Goal: Book appointment/travel/reservation

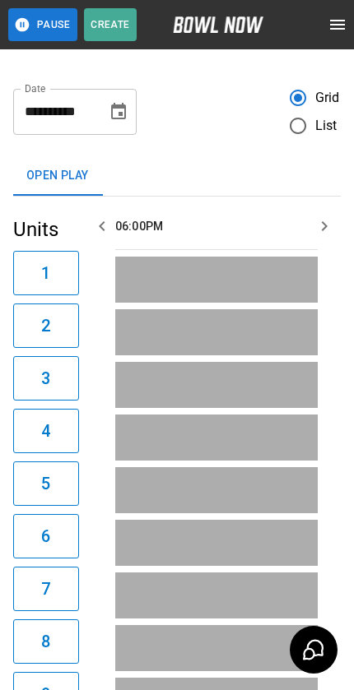
scroll to position [0, 238]
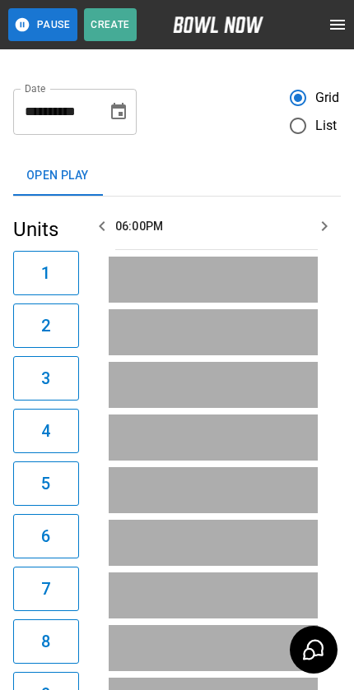
click at [326, 118] on span "List" at bounding box center [326, 126] width 22 height 20
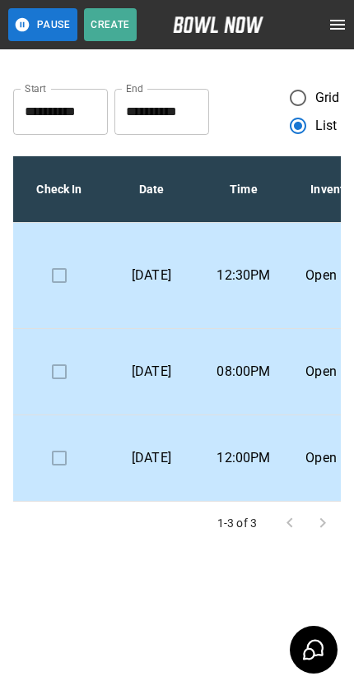
click at [334, 21] on icon "open drawer" at bounding box center [337, 25] width 15 height 10
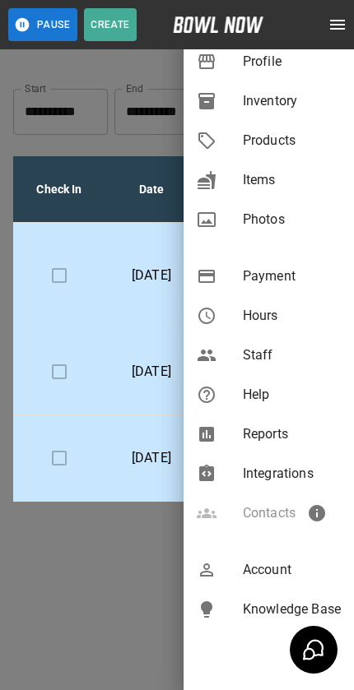
click at [271, 571] on span "Account" at bounding box center [292, 570] width 98 height 20
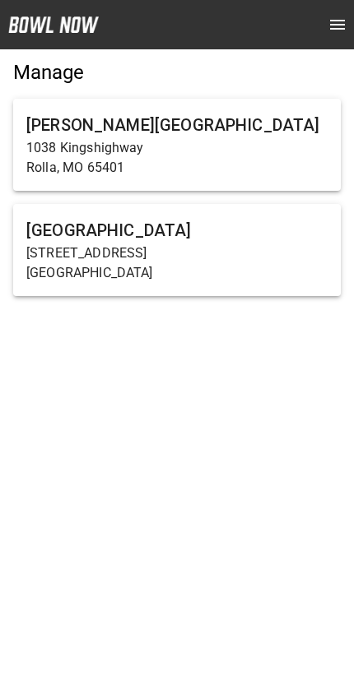
click at [156, 242] on h6 "[GEOGRAPHIC_DATA]" at bounding box center [176, 230] width 301 height 26
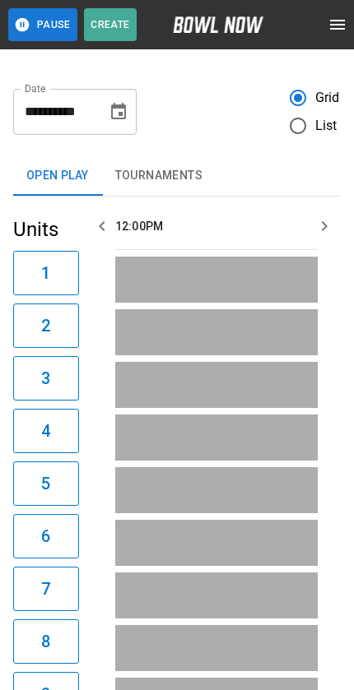
scroll to position [0, 1431]
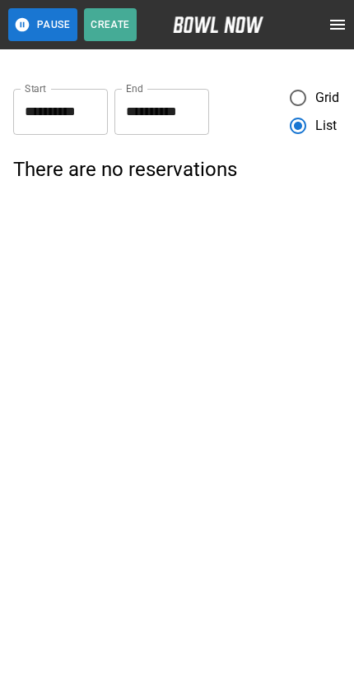
click at [171, 109] on input "**********" at bounding box center [161, 112] width 95 height 46
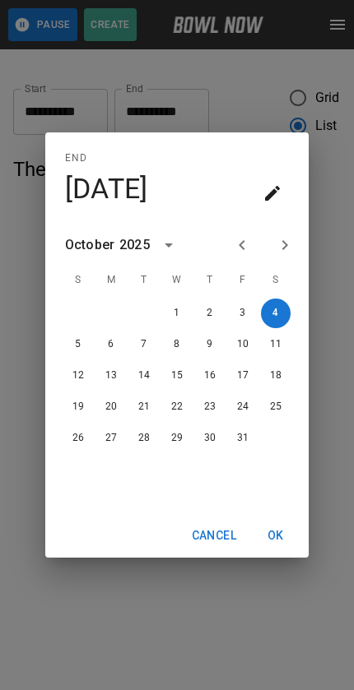
click at [289, 255] on icon "Next month" at bounding box center [285, 245] width 20 height 20
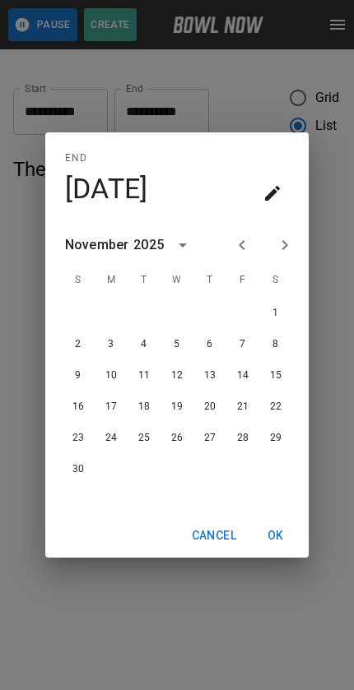
click at [289, 255] on icon "Next month" at bounding box center [285, 245] width 20 height 20
click at [294, 254] on icon "Next month" at bounding box center [285, 245] width 20 height 20
click at [280, 453] on button "31" at bounding box center [276, 438] width 30 height 30
type input "**********"
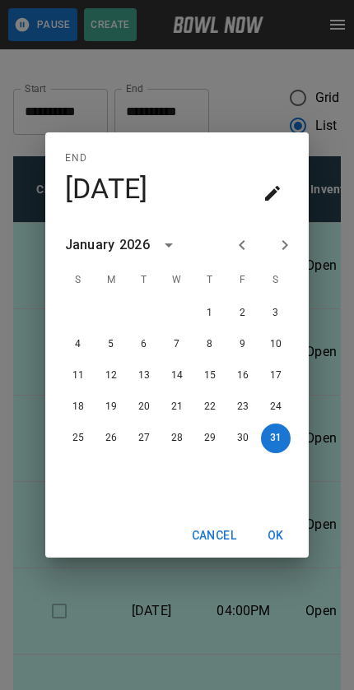
click at [285, 543] on button "OK" at bounding box center [275, 536] width 53 height 30
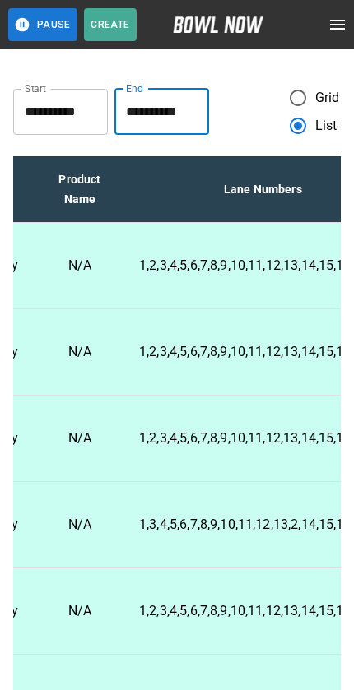
scroll to position [0, 349]
